Goal: Task Accomplishment & Management: Use online tool/utility

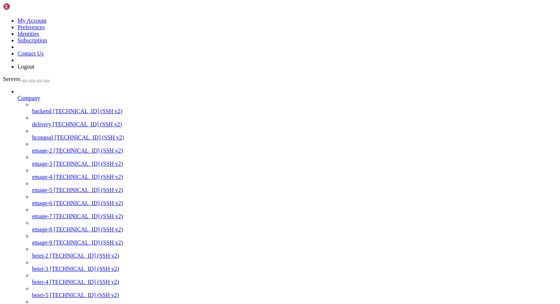
click at [57, 108] on span "[TECHNICAL_ID] (SSH v2)" at bounding box center [87, 111] width 69 height 6
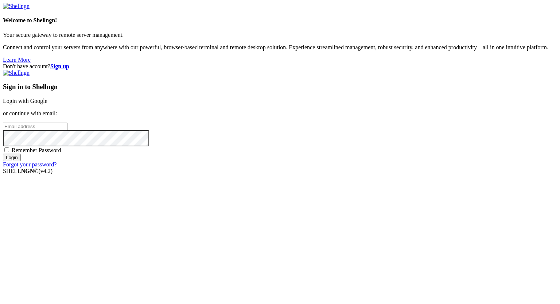
type input "eric@uceng.com"
click at [21, 161] on input "Login" at bounding box center [12, 157] width 18 height 8
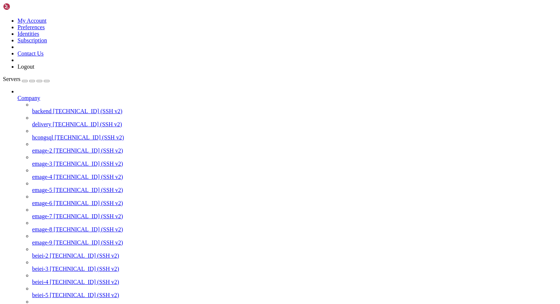
scroll to position [50, 0]
type input "/root"
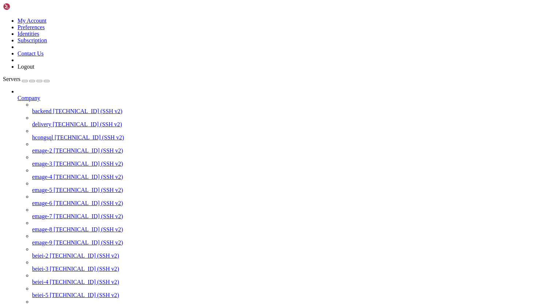
scroll to position [244, 0]
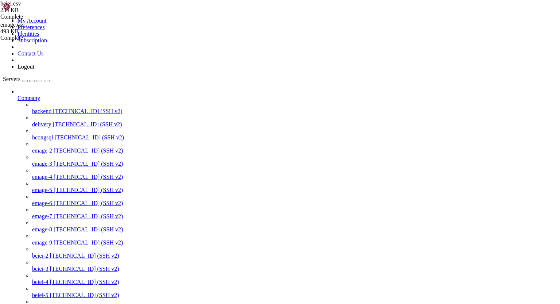
click at [56, 147] on span "[TECHNICAL_ID] (SSH v2)" at bounding box center [88, 150] width 69 height 6
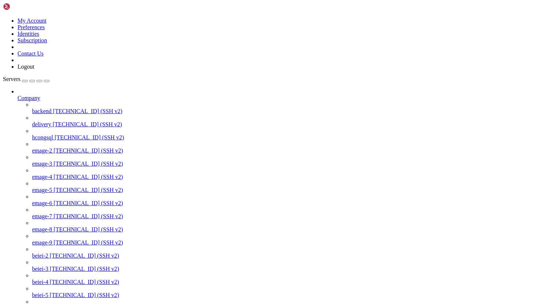
scroll to position [0, 0]
click at [54, 160] on span "[TECHNICAL_ID] (SSH v2)" at bounding box center [88, 163] width 69 height 6
click at [54, 174] on span "[TECHNICAL_ID] (SSH v2)" at bounding box center [88, 177] width 69 height 6
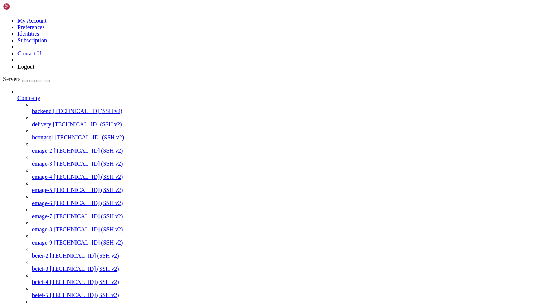
click at [54, 187] on span "[TECHNICAL_ID] (SSH v2)" at bounding box center [88, 190] width 69 height 6
click at [49, 200] on span "emage-6" at bounding box center [42, 203] width 20 height 6
click at [47, 214] on span "emage-7" at bounding box center [42, 216] width 20 height 6
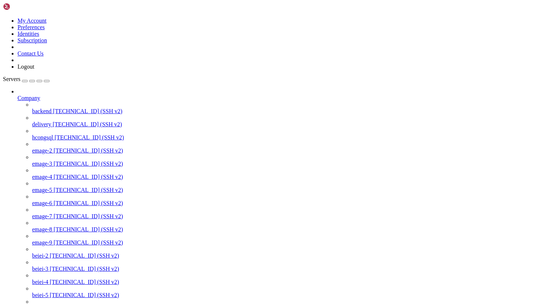
click at [47, 214] on span "emage-7" at bounding box center [42, 216] width 20 height 6
click at [47, 232] on span "emage-8" at bounding box center [42, 229] width 20 height 6
click at [47, 245] on span "emage-9" at bounding box center [42, 242] width 20 height 6
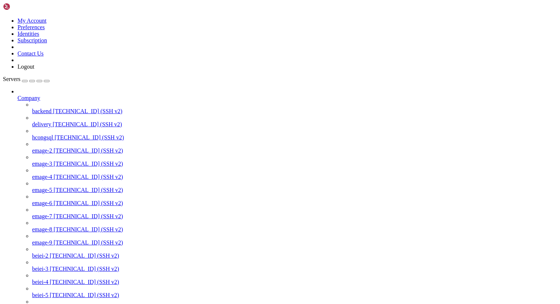
click at [17, 95] on icon at bounding box center [17, 95] width 0 height 0
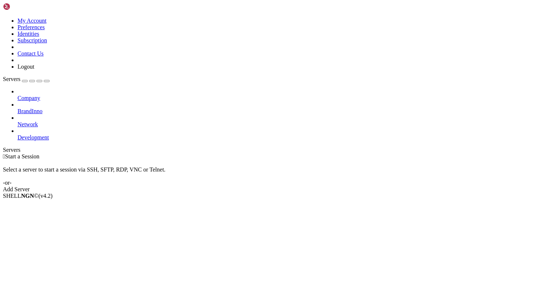
click at [17, 95] on icon at bounding box center [17, 95] width 0 height 0
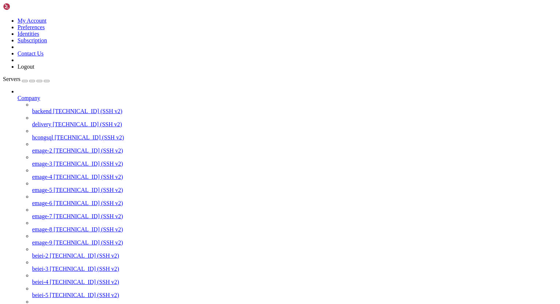
scroll to position [182, 0]
click at [50, 252] on span "[TECHNICAL_ID] (SSH v2)" at bounding box center [84, 255] width 69 height 6
click at [50, 265] on span "[TECHNICAL_ID] (SSH v2)" at bounding box center [84, 268] width 69 height 6
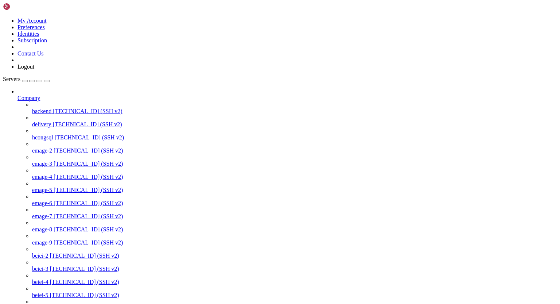
click at [50, 265] on span "[TECHNICAL_ID] (SSH v2)" at bounding box center [84, 268] width 69 height 6
click at [50, 279] on span "[TECHNICAL_ID] (SSH v2)" at bounding box center [84, 282] width 69 height 6
click at [50, 292] on span "[TECHNICAL_ID] (SSH v2)" at bounding box center [84, 295] width 69 height 6
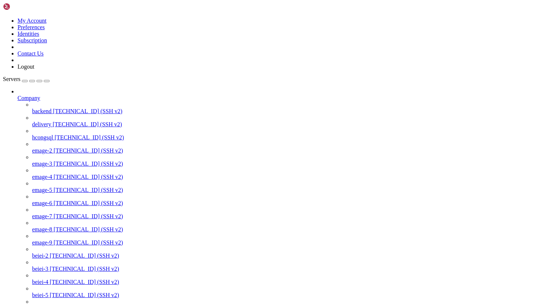
click at [50, 303] on span "[TECHNICAL_ID] (SSH v2)" at bounding box center [84, 308] width 69 height 6
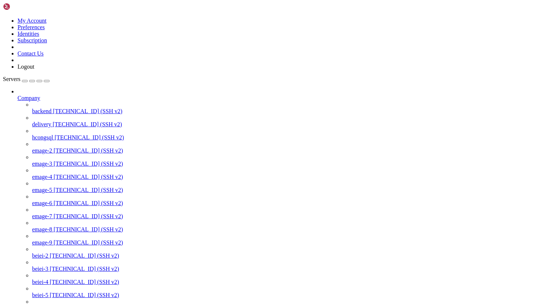
click at [51, 108] on span "backend" at bounding box center [41, 111] width 19 height 6
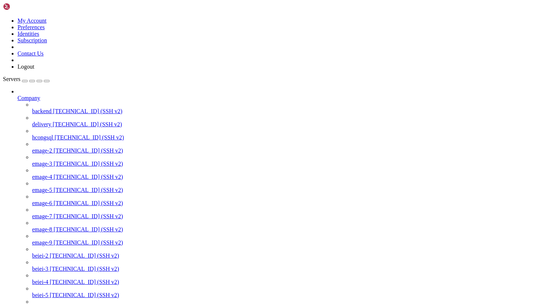
click at [51, 108] on span "backend" at bounding box center [41, 111] width 19 height 6
